Goal: Information Seeking & Learning: Learn about a topic

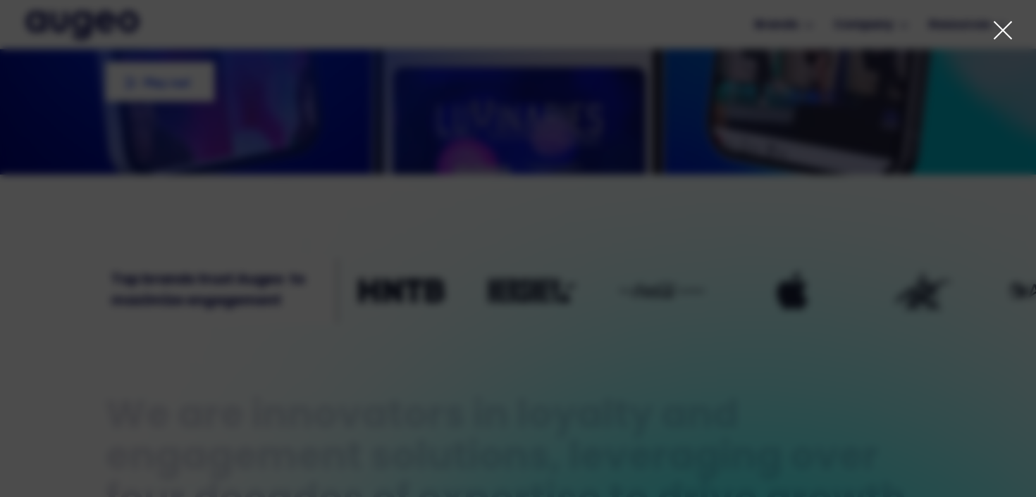
click at [1003, 35] on icon at bounding box center [1002, 30] width 21 height 21
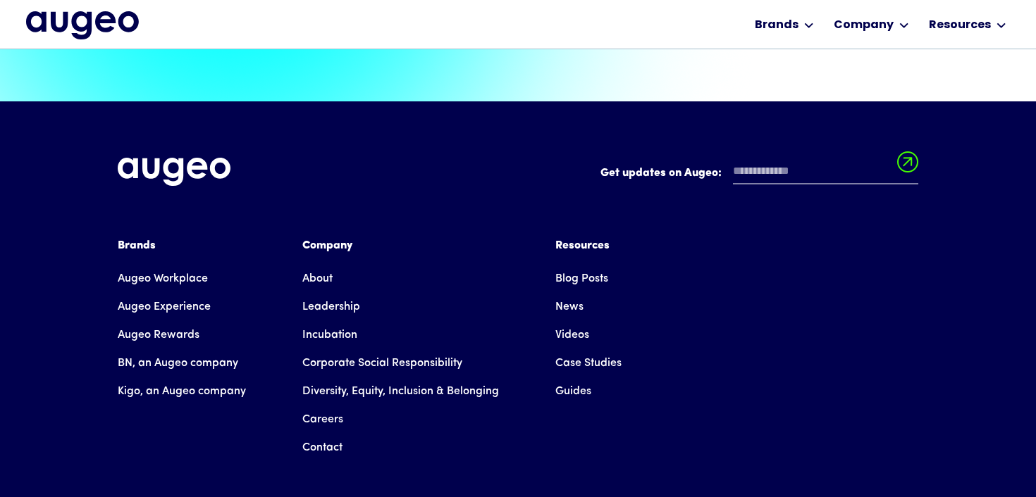
scroll to position [3144, 0]
click at [323, 434] on link "Contact" at bounding box center [322, 448] width 40 height 28
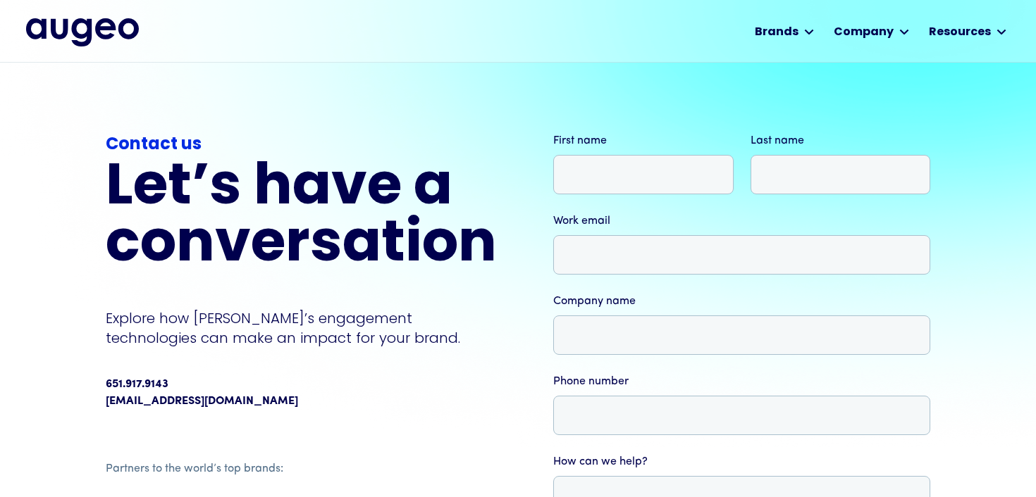
scroll to position [15, 0]
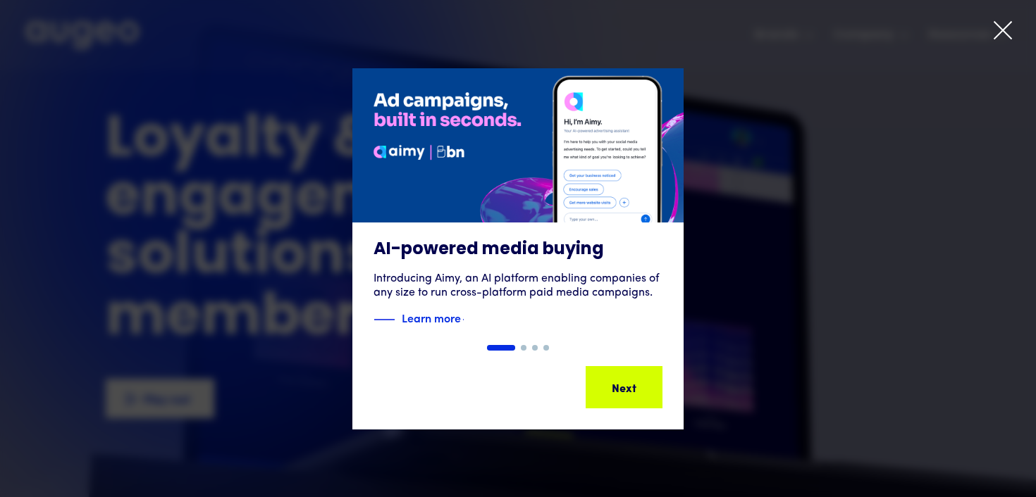
click at [1008, 27] on icon at bounding box center [1002, 30] width 21 height 21
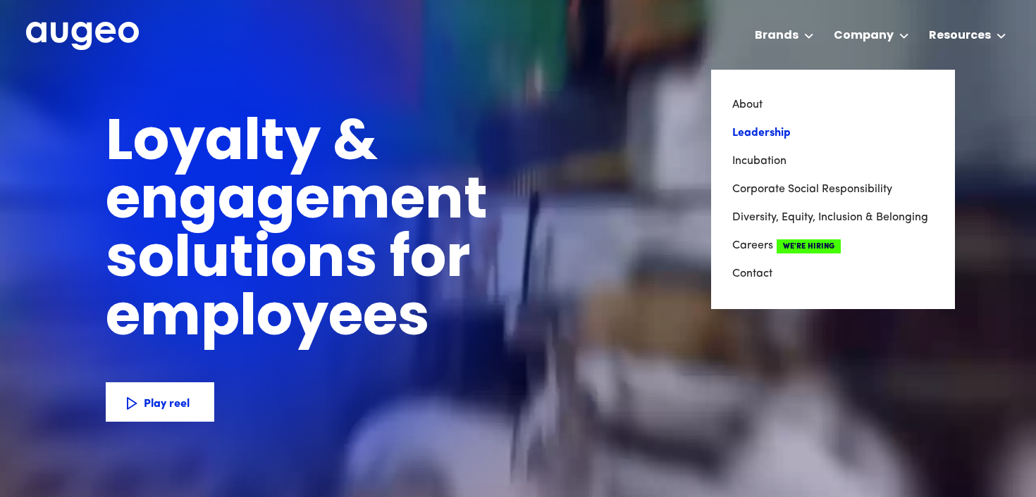
click at [762, 139] on link "Leadership" at bounding box center [832, 133] width 201 height 28
